Goal: Find specific page/section: Find specific page/section

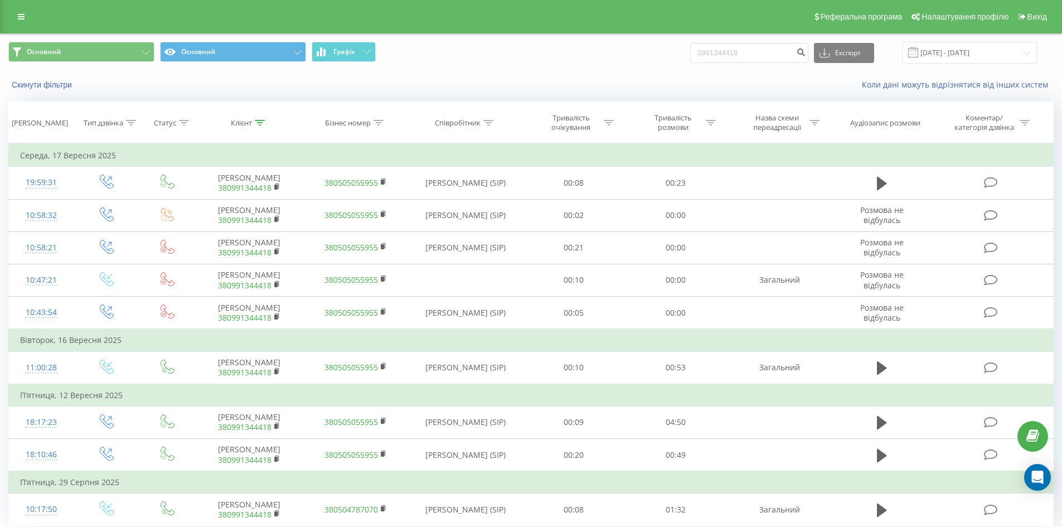
click at [32, 22] on div "Реферальна програма Налаштування профілю Вихід" at bounding box center [531, 16] width 1062 height 33
click at [26, 23] on link at bounding box center [21, 17] width 20 height 16
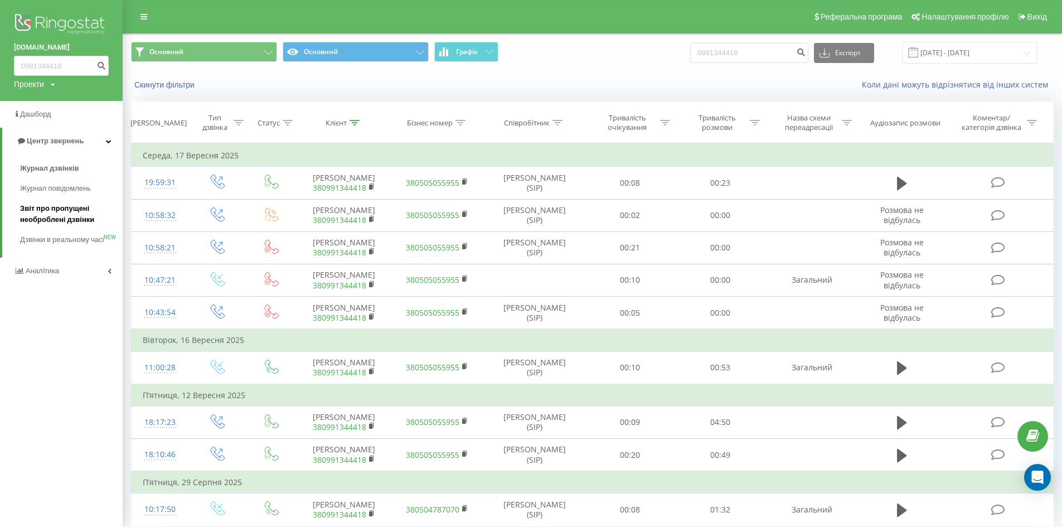
click at [47, 202] on link "Звіт про пропущені необроблені дзвінки" at bounding box center [71, 214] width 103 height 31
